Goal: Information Seeking & Learning: Learn about a topic

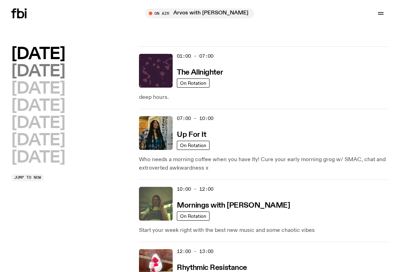
click at [58, 73] on h2 "[DATE]" at bounding box center [38, 72] width 54 height 16
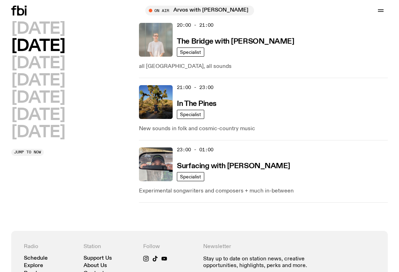
scroll to position [469, 0]
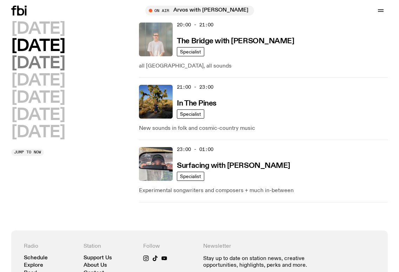
click at [44, 59] on h2 "[DATE]" at bounding box center [38, 63] width 54 height 16
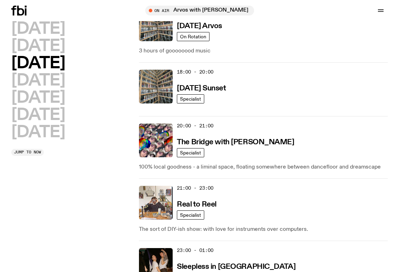
scroll to position [369, 0]
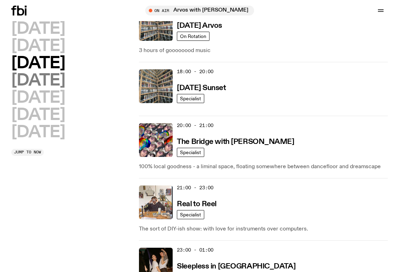
click at [55, 84] on h2 "[DATE]" at bounding box center [38, 81] width 54 height 16
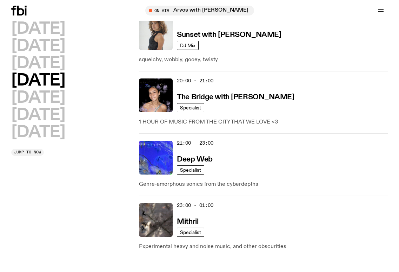
scroll to position [421, 0]
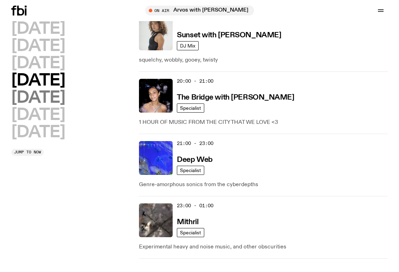
click at [52, 103] on h2 "[DATE]" at bounding box center [38, 98] width 54 height 16
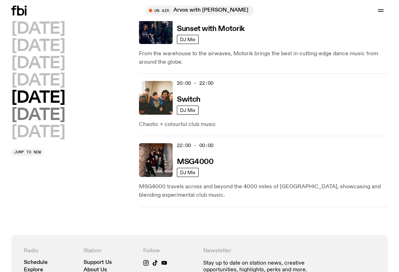
click at [57, 114] on h2 "[DATE]" at bounding box center [38, 115] width 54 height 16
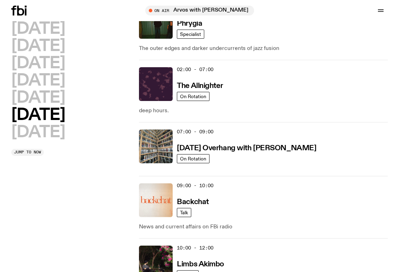
scroll to position [20, 0]
